Goal: Check status: Check status

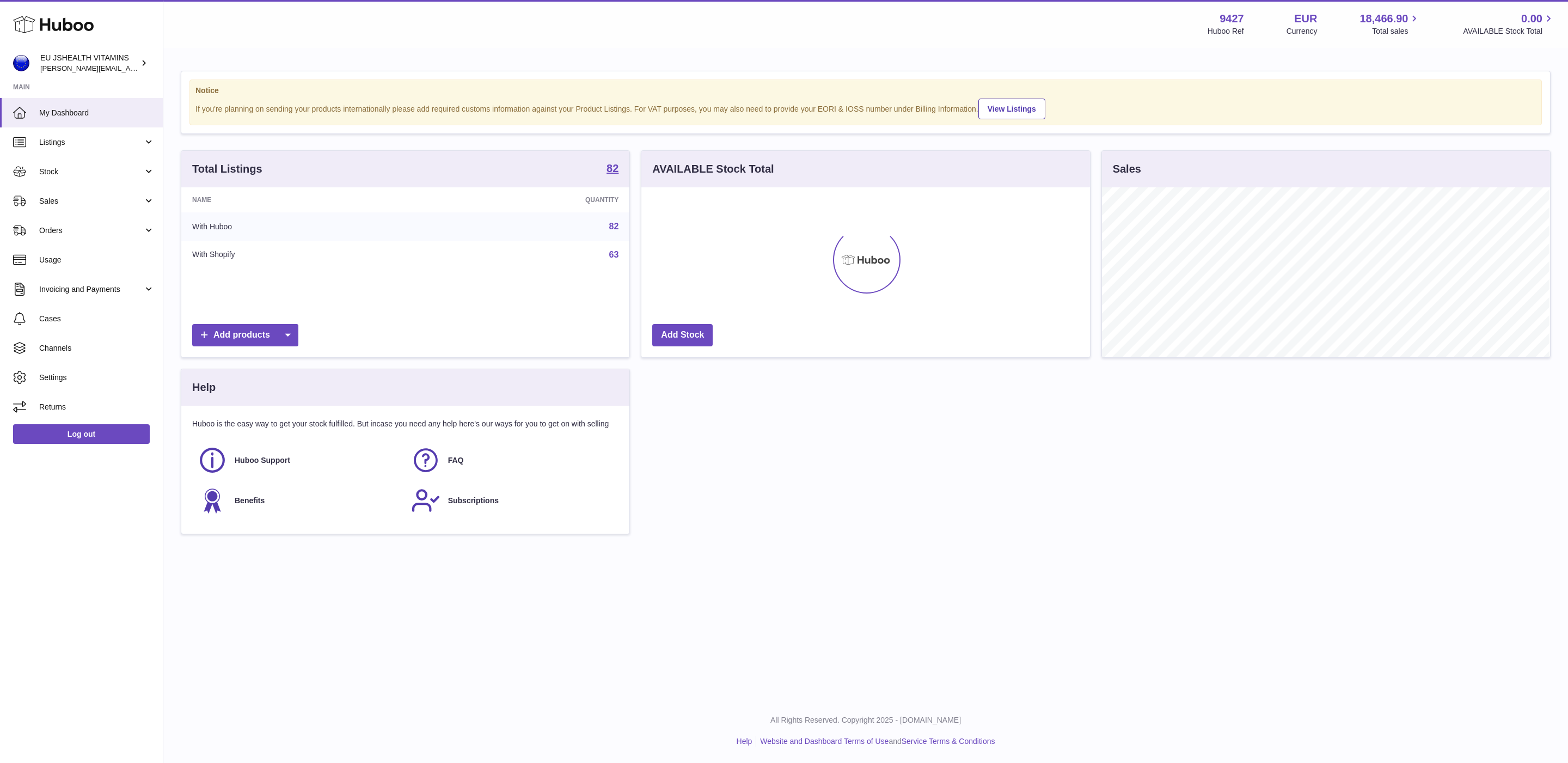
scroll to position [170, 447]
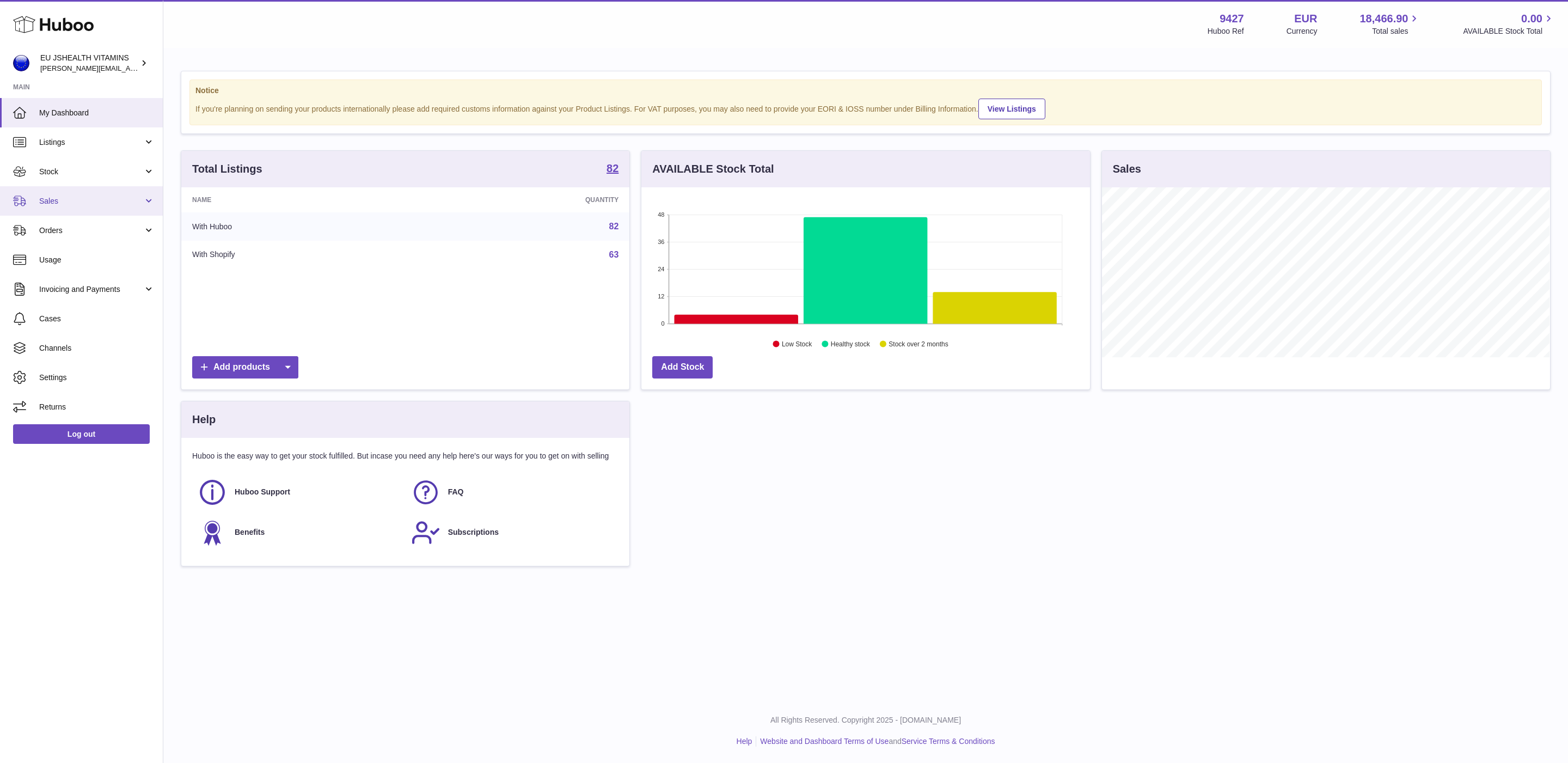
click at [79, 202] on span "Sales" at bounding box center [91, 201] width 104 height 10
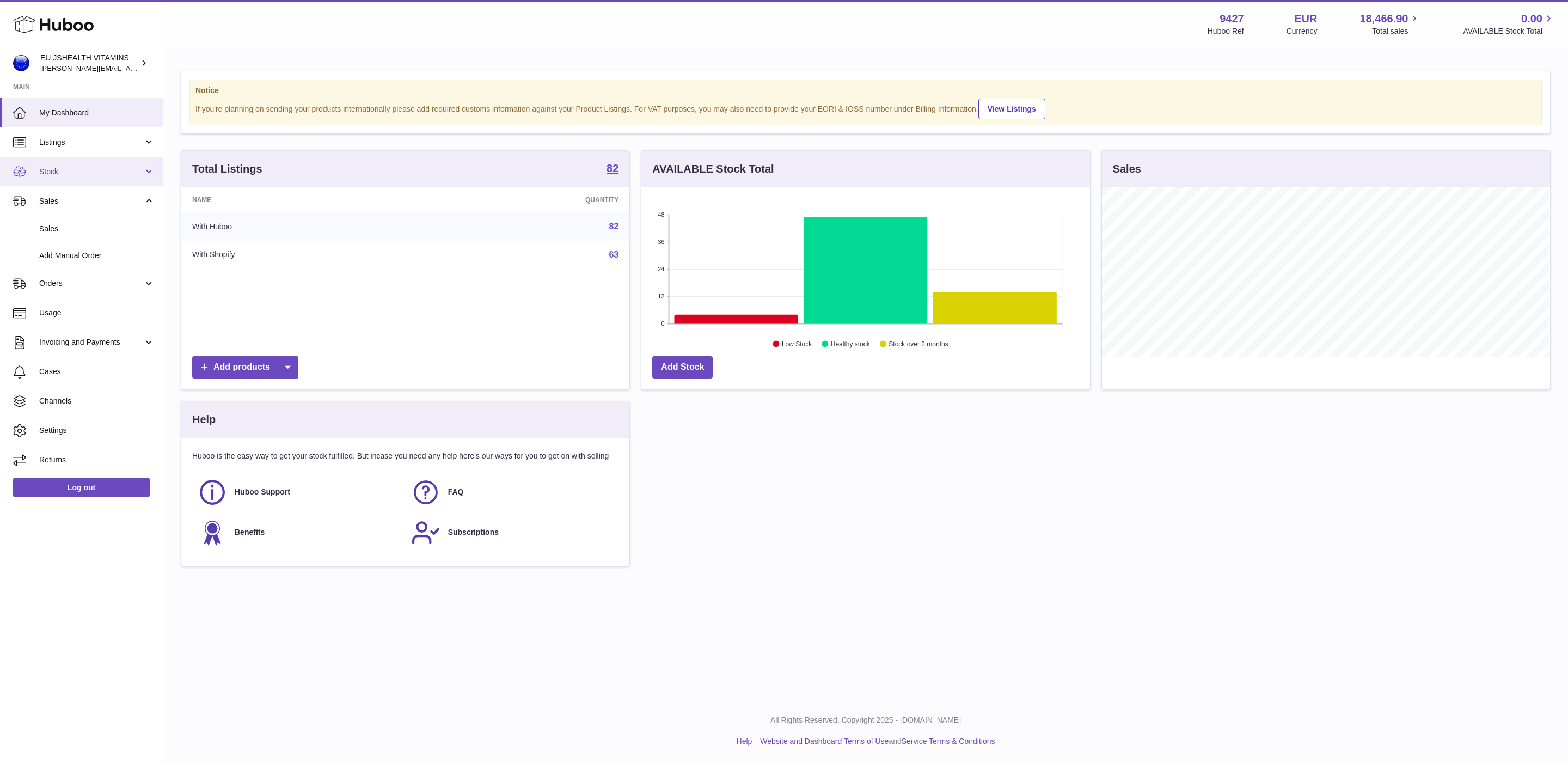
click at [72, 183] on link "Stock" at bounding box center [81, 172] width 163 height 29
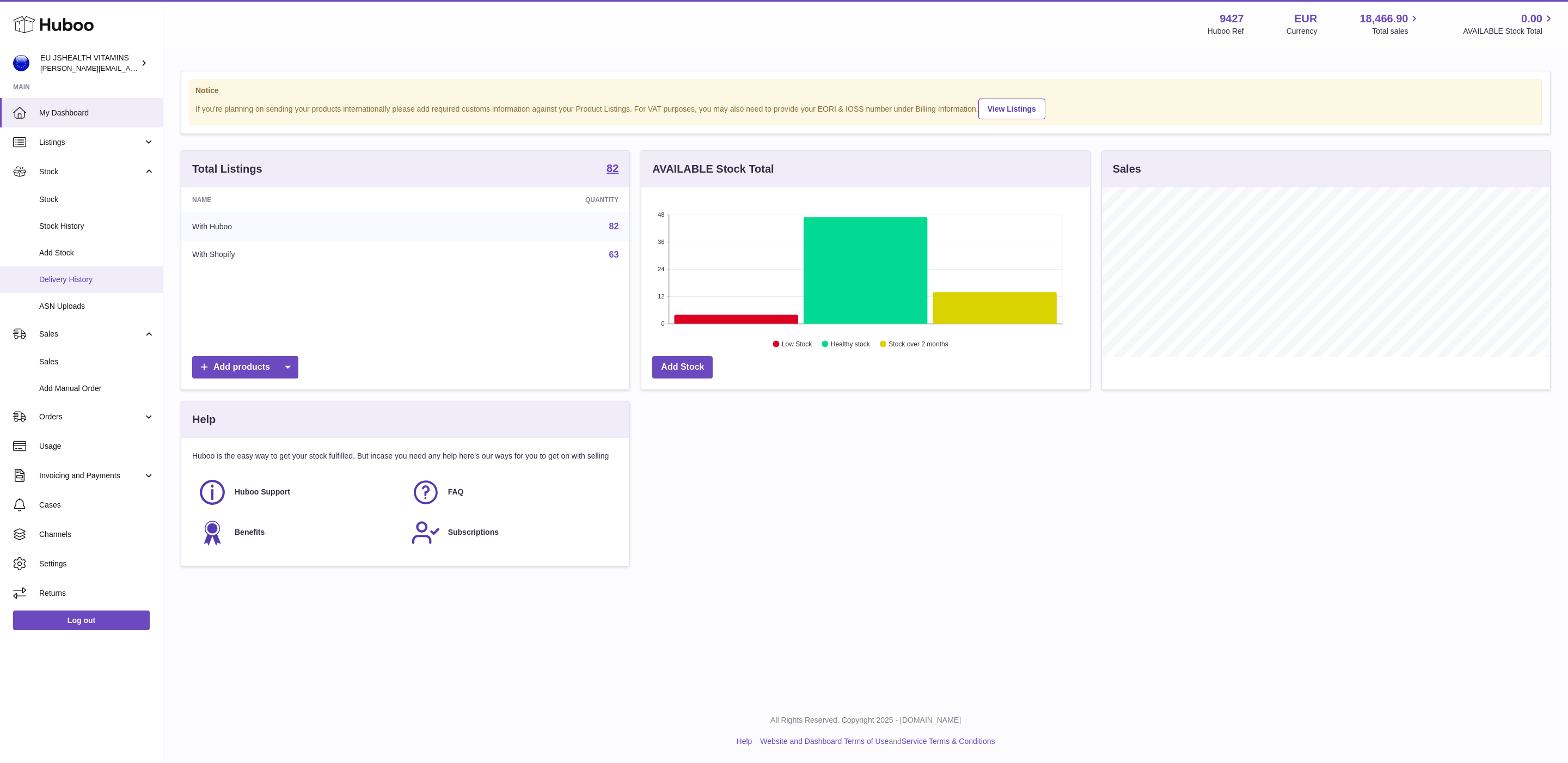
click at [88, 282] on span "Delivery History" at bounding box center [97, 280] width 116 height 10
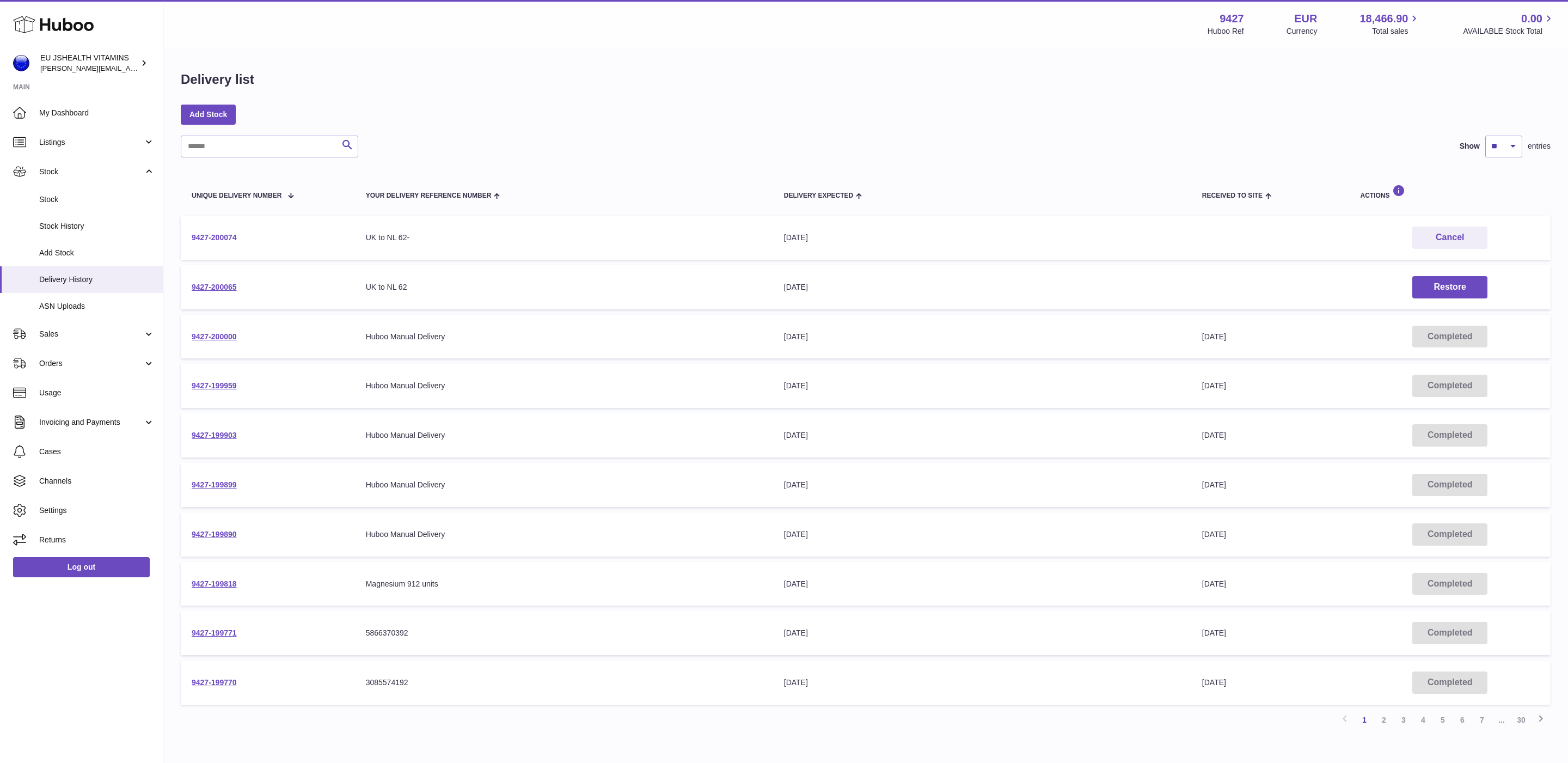
click at [214, 237] on link "9427-200074" at bounding box center [214, 237] width 45 height 9
